Goal: Book appointment/travel/reservation

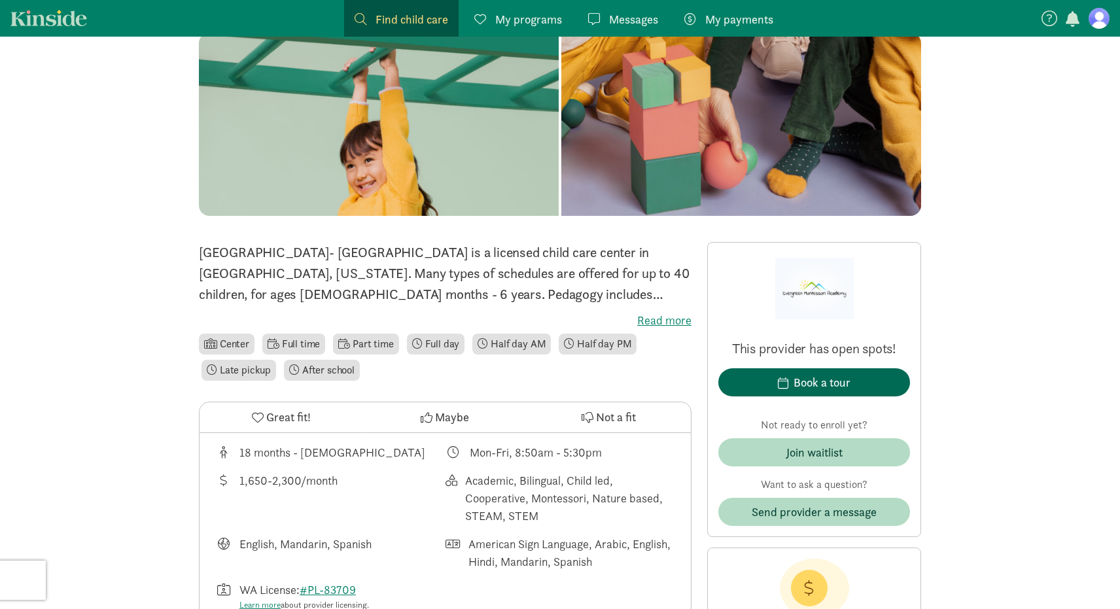
scroll to position [150, 0]
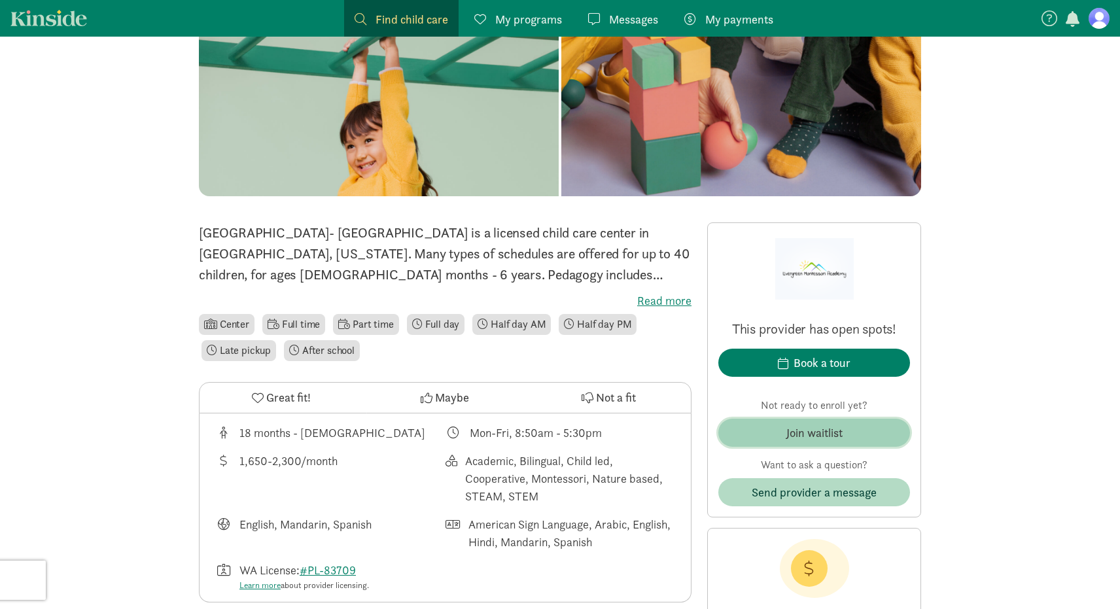
click at [821, 434] on div "Join waitlist" at bounding box center [815, 433] width 56 height 18
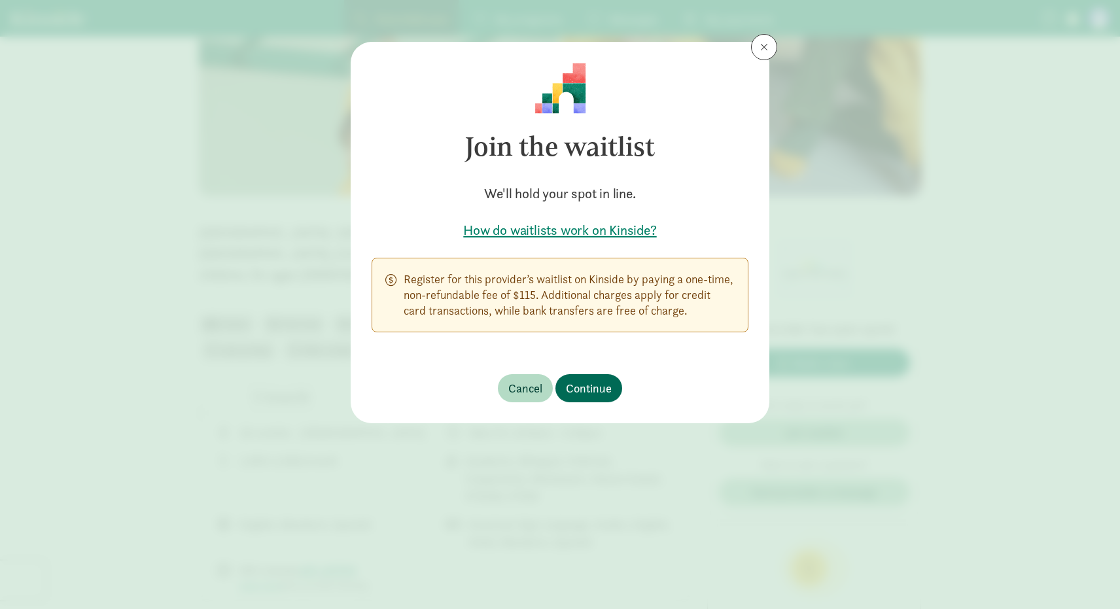
click at [598, 387] on span "Continue" at bounding box center [589, 389] width 46 height 18
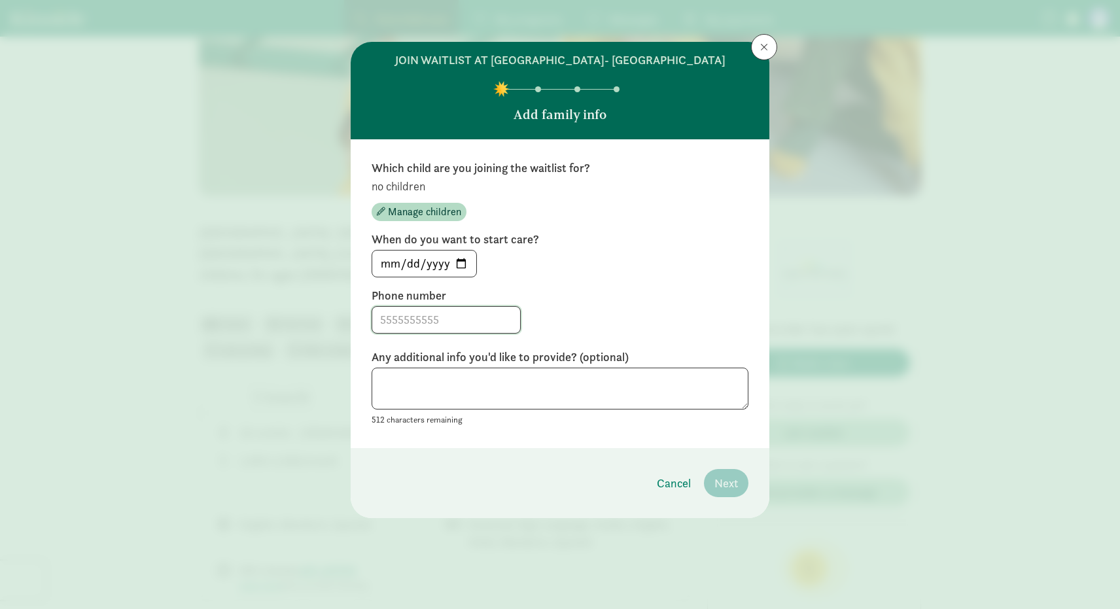
click at [440, 332] on input at bounding box center [446, 320] width 148 height 26
type input "7372223245"
click at [459, 270] on input "[DATE]" at bounding box center [424, 264] width 104 height 26
click at [461, 277] on input "[DATE]" at bounding box center [424, 264] width 104 height 26
type input "[DATE]"
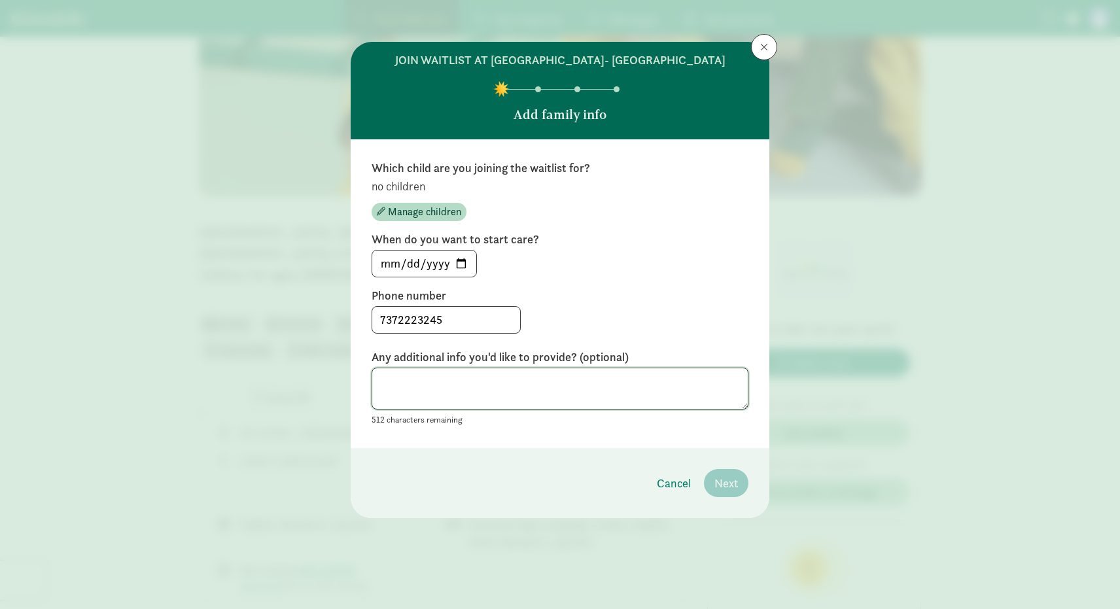
click at [468, 410] on textarea at bounding box center [560, 389] width 377 height 43
click at [502, 410] on textarea at bounding box center [560, 389] width 377 height 43
click at [434, 220] on span "Manage children" at bounding box center [424, 212] width 73 height 16
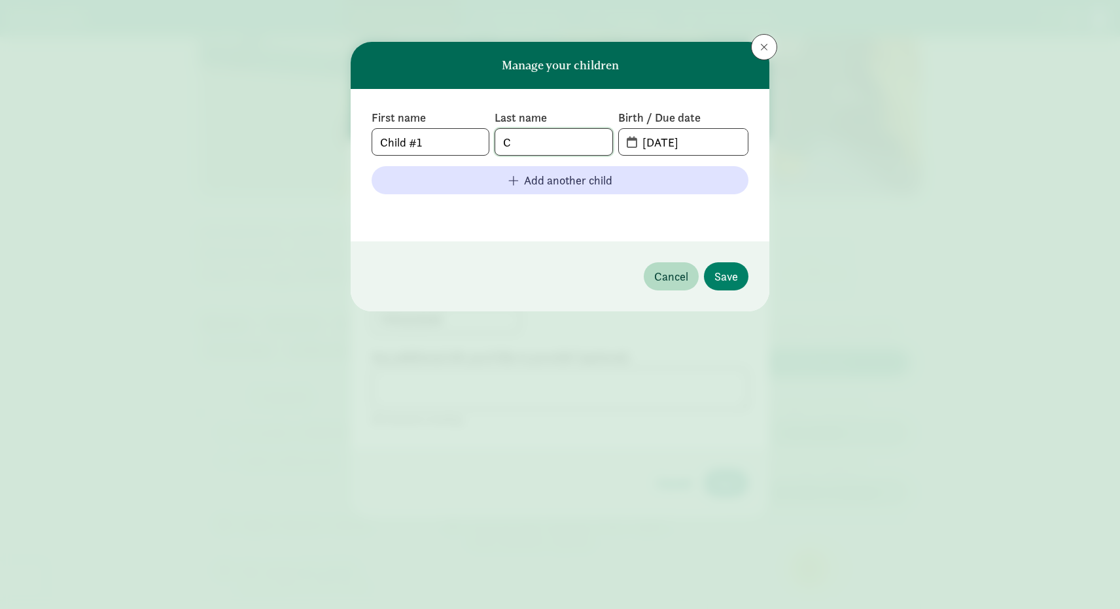
click at [525, 143] on input "C" at bounding box center [553, 142] width 116 height 26
click at [453, 145] on input "Child #1" at bounding box center [430, 142] width 116 height 26
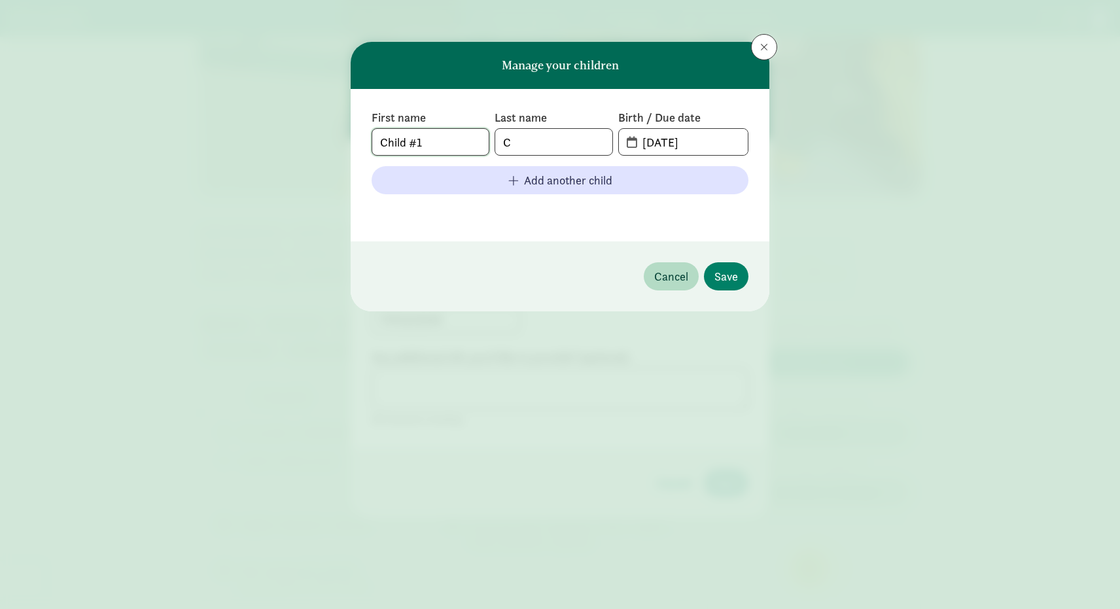
click at [453, 145] on input "Child #1" at bounding box center [430, 142] width 116 height 26
type input "Saavi"
type input "[PERSON_NAME]"
click at [647, 142] on input "[DATE]" at bounding box center [691, 142] width 113 height 26
click at [656, 142] on input "[DATE]" at bounding box center [691, 142] width 113 height 26
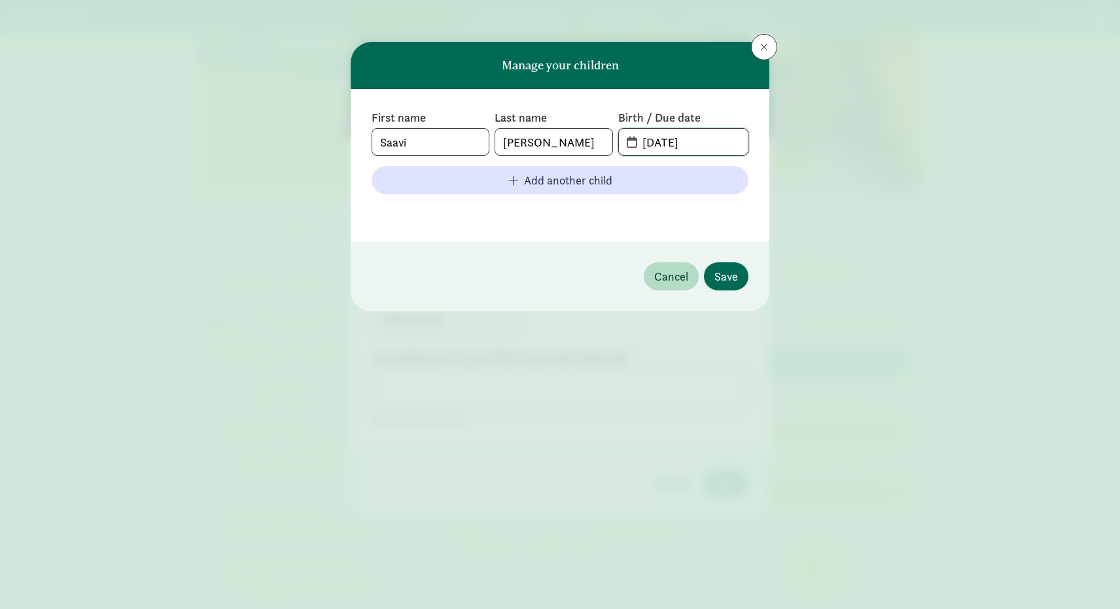
type input "[DATE]"
click at [741, 272] on button "Save" at bounding box center [726, 276] width 44 height 28
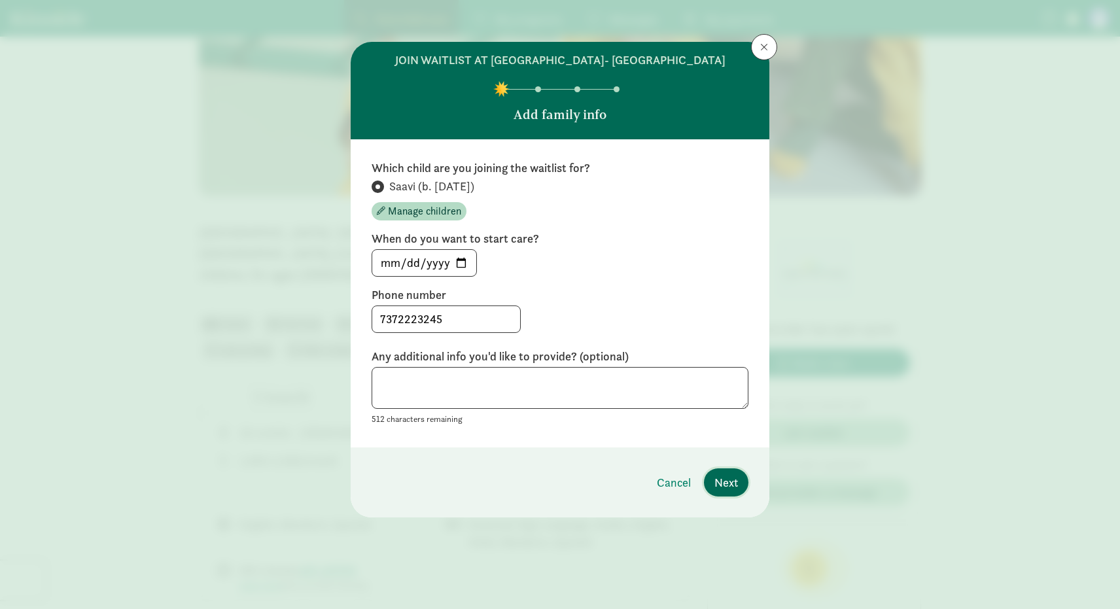
click at [733, 491] on span "Next" at bounding box center [727, 483] width 24 height 18
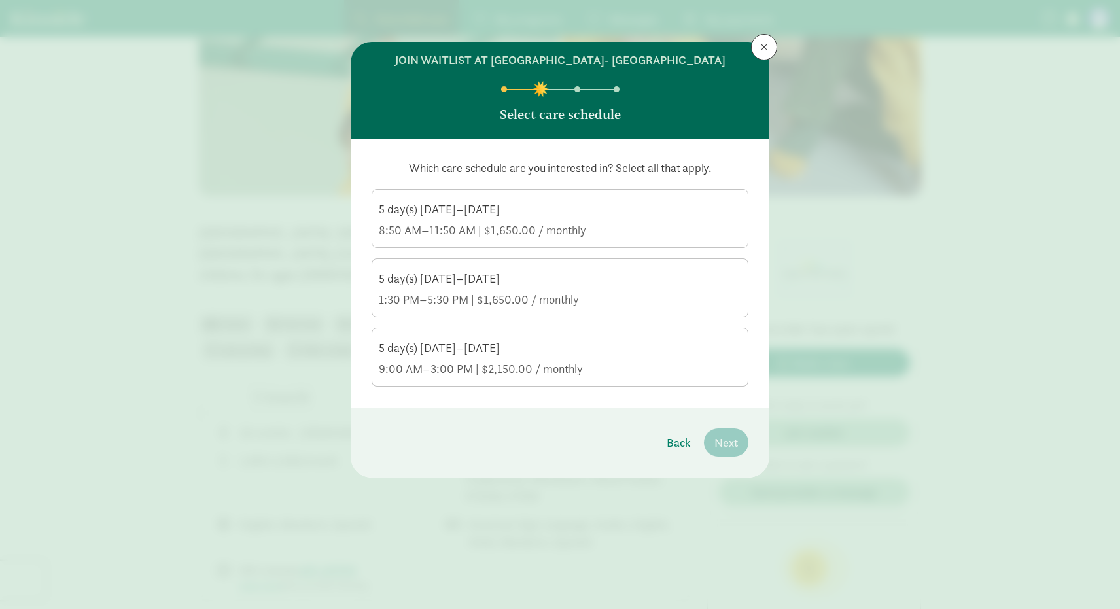
click at [570, 377] on div "9:00 AM–3:00 PM | $2,150.00 / monthly" at bounding box center [560, 369] width 363 height 16
click at [0, 0] on input "5 day(s) [DATE]–[DATE] 9:00 AM–3:00 PM | $2,150.00 / monthly" at bounding box center [0, 0] width 0 height 0
click at [733, 452] on span "Next" at bounding box center [727, 443] width 24 height 18
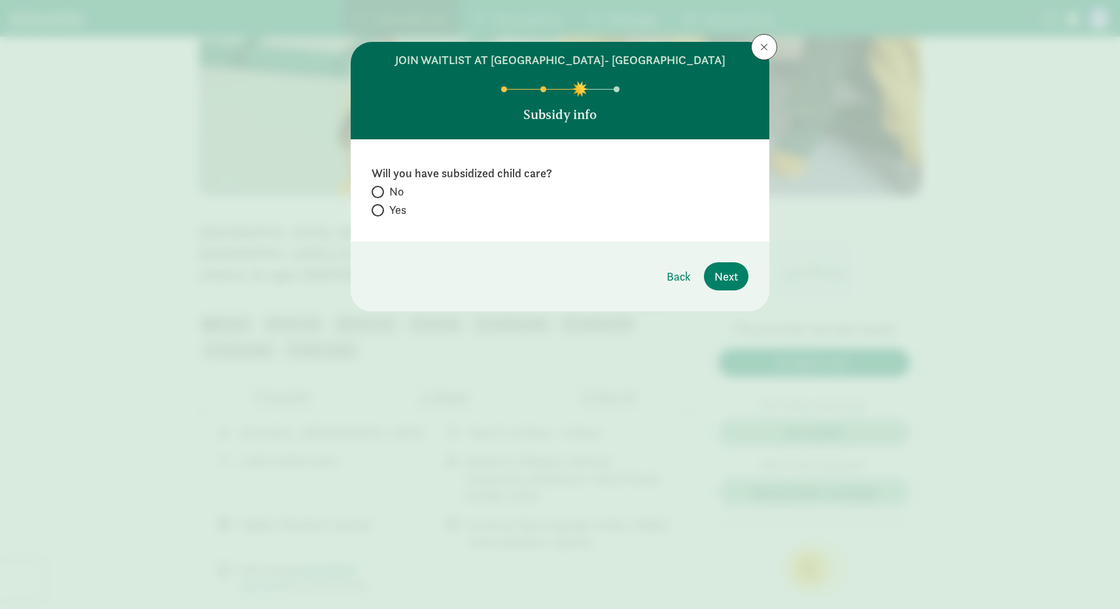
click at [383, 198] on span at bounding box center [378, 192] width 12 height 12
click at [380, 196] on input "No" at bounding box center [376, 192] width 9 height 9
radio input "true"
click at [731, 285] on span "Next" at bounding box center [727, 277] width 24 height 18
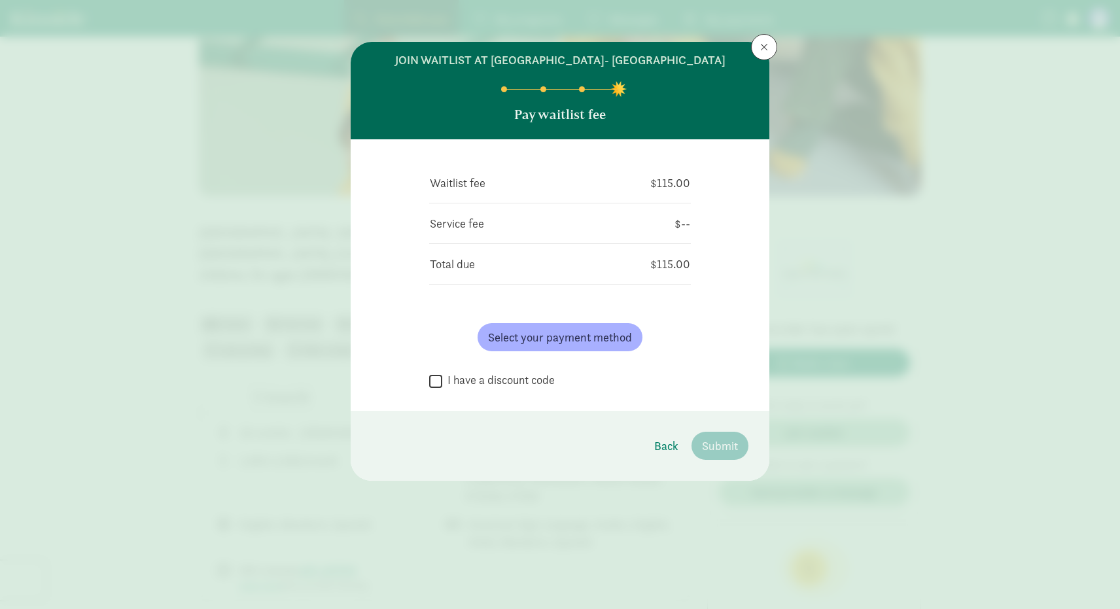
click at [438, 390] on input "I have a discount code" at bounding box center [435, 381] width 13 height 18
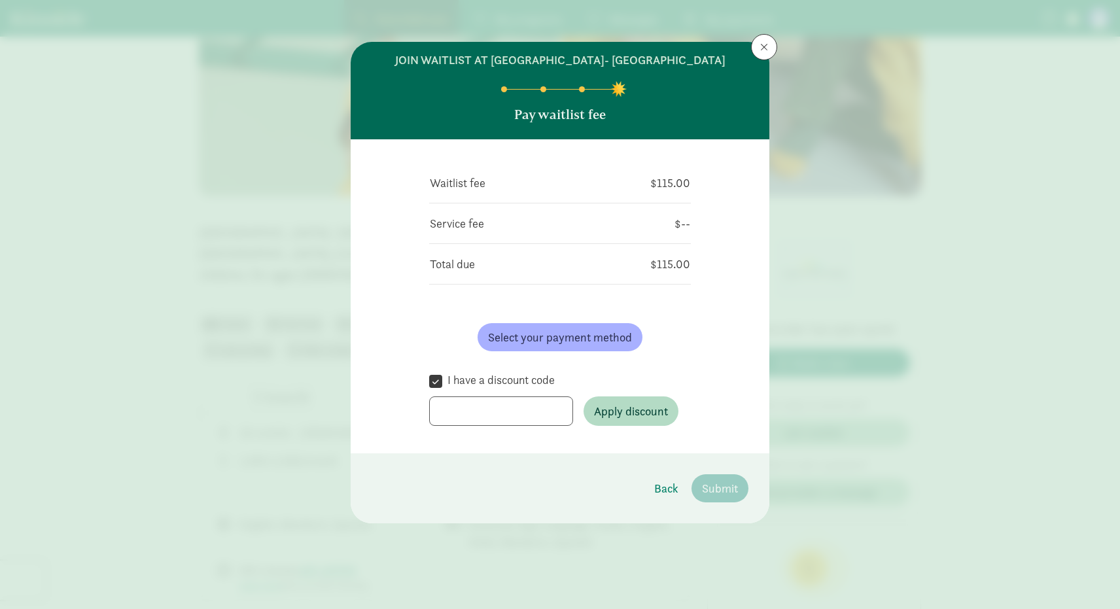
click at [435, 390] on input "I have a discount code" at bounding box center [435, 381] width 13 height 18
checkbox input "false"
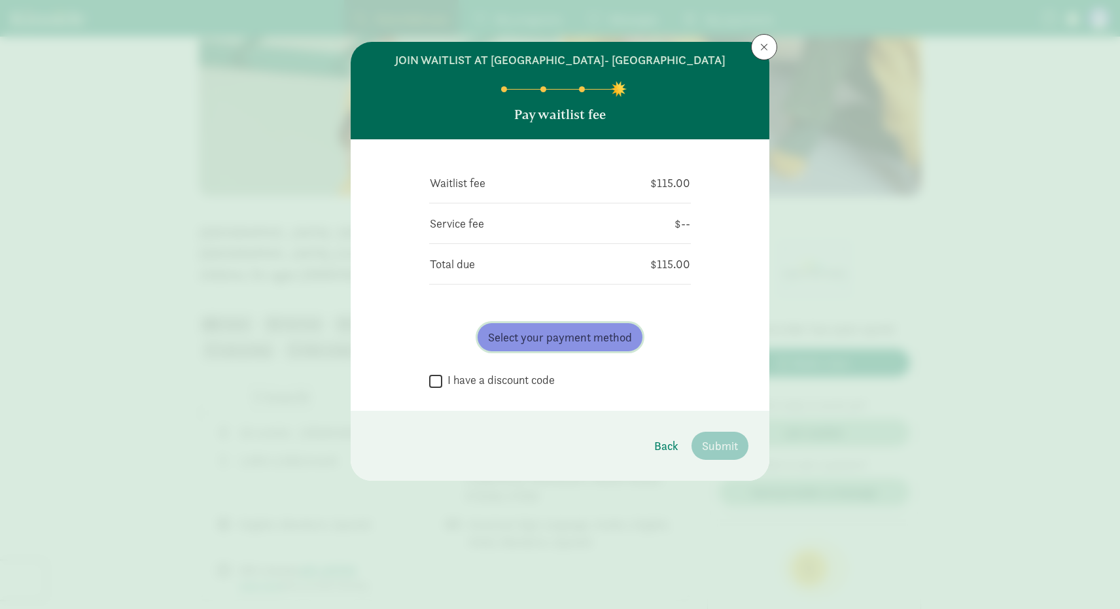
click at [554, 346] on span "Select your payment method" at bounding box center [560, 338] width 144 height 18
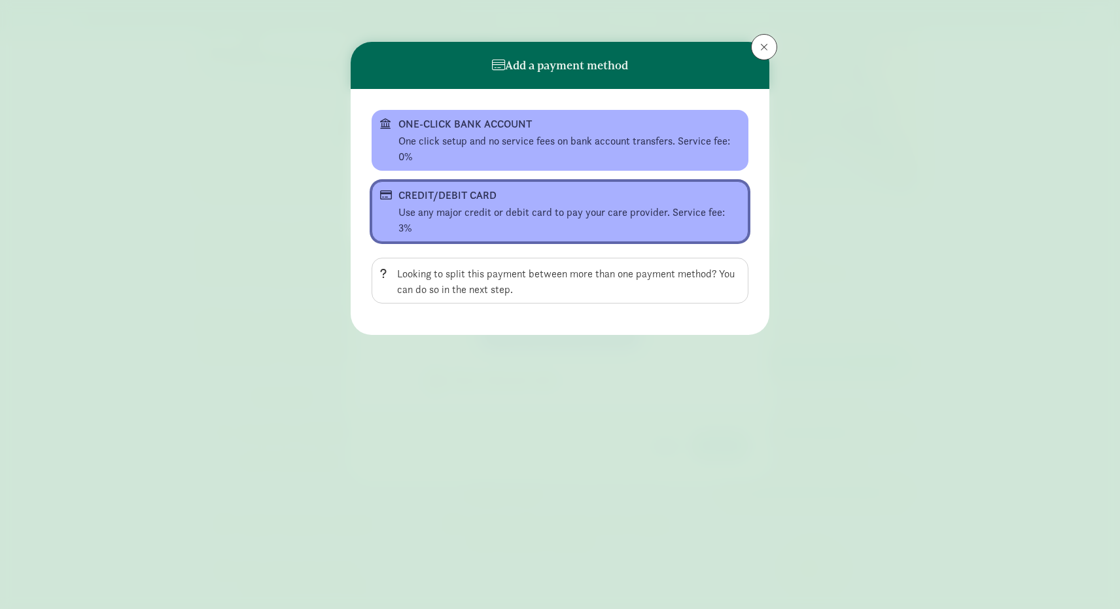
click at [542, 209] on div "Use any major credit or debit card to pay your care provider. Service fee: 3%" at bounding box center [570, 220] width 342 height 31
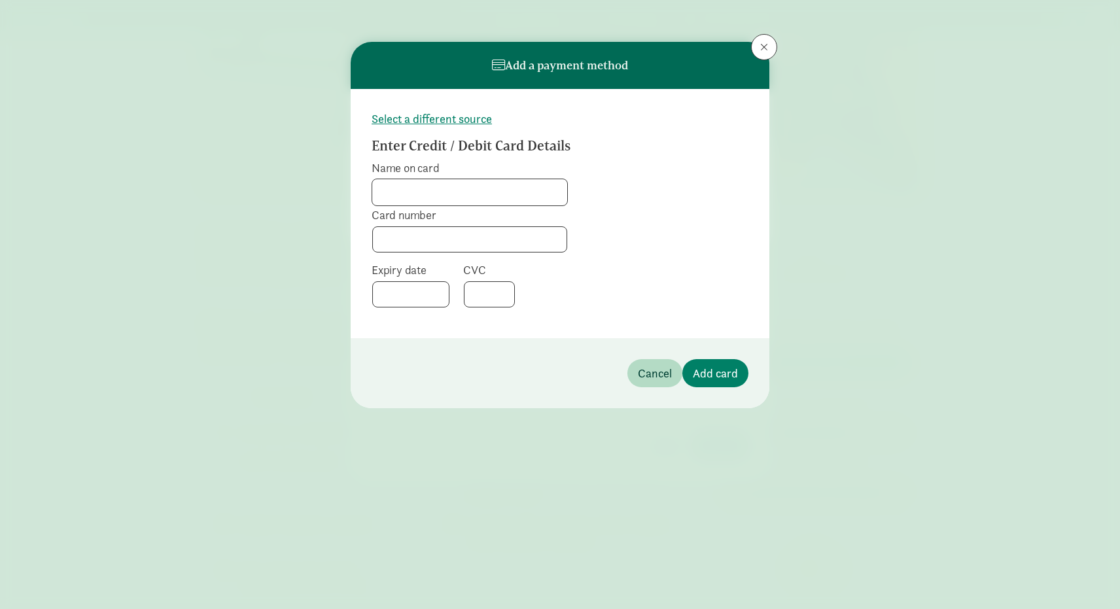
click at [477, 192] on input "Name on card" at bounding box center [469, 192] width 195 height 26
type input "[PERSON_NAME]"
click at [723, 384] on button "Add card" at bounding box center [716, 373] width 66 height 28
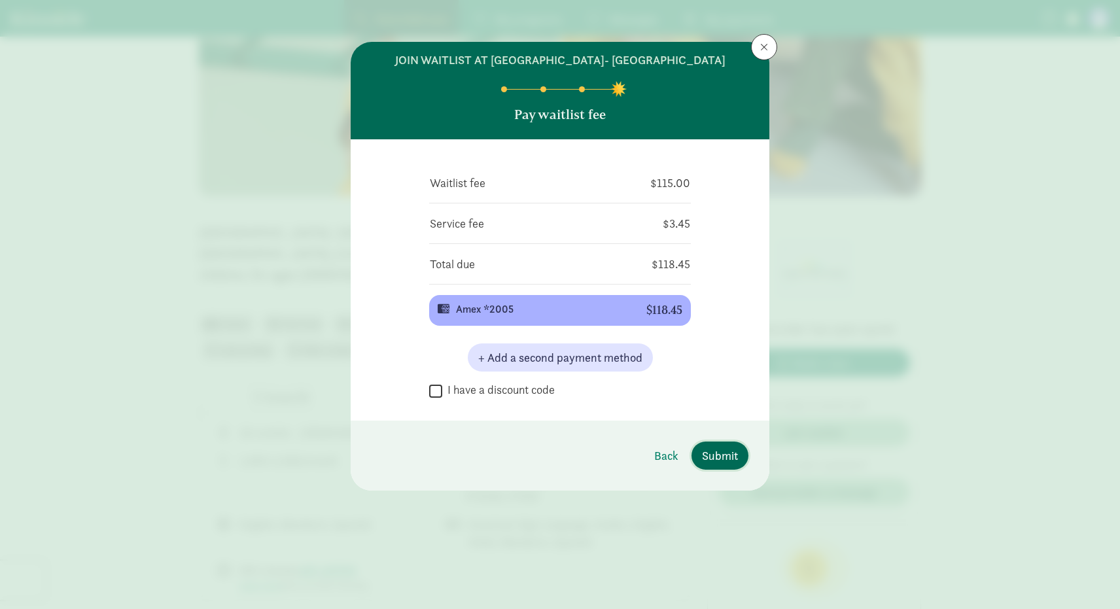
click at [739, 470] on button "Submit" at bounding box center [720, 456] width 57 height 28
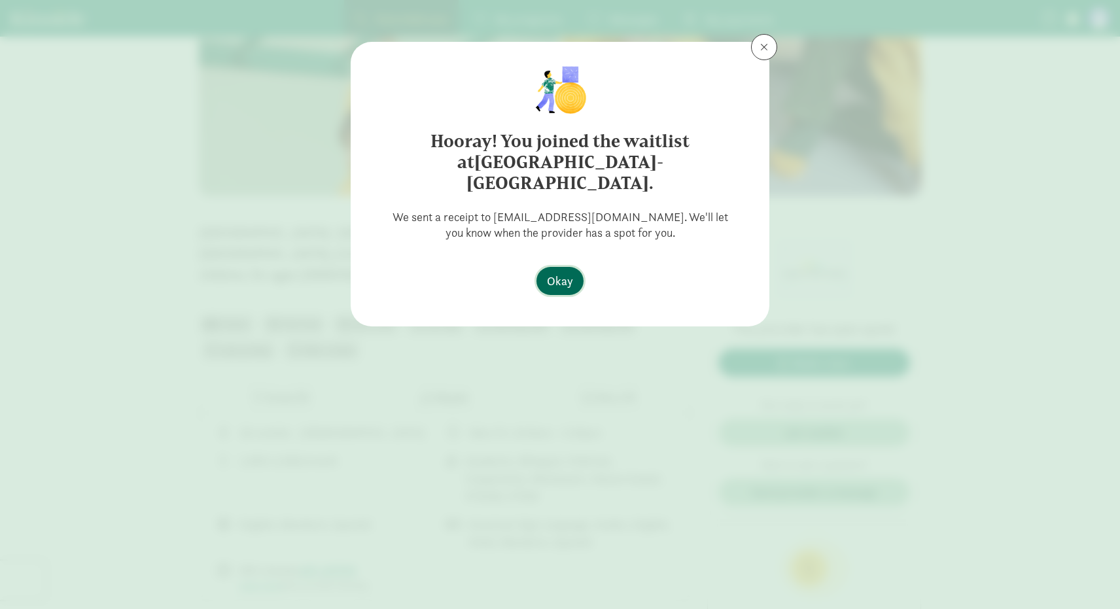
click at [564, 272] on span "Okay" at bounding box center [560, 281] width 26 height 18
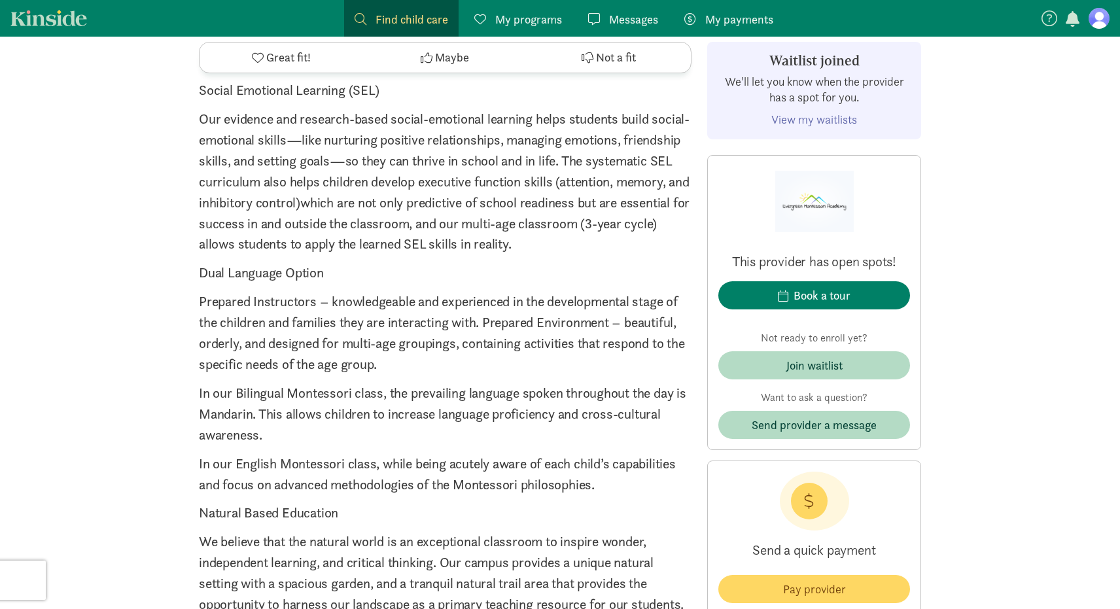
scroll to position [1456, 0]
